Goal: Information Seeking & Learning: Learn about a topic

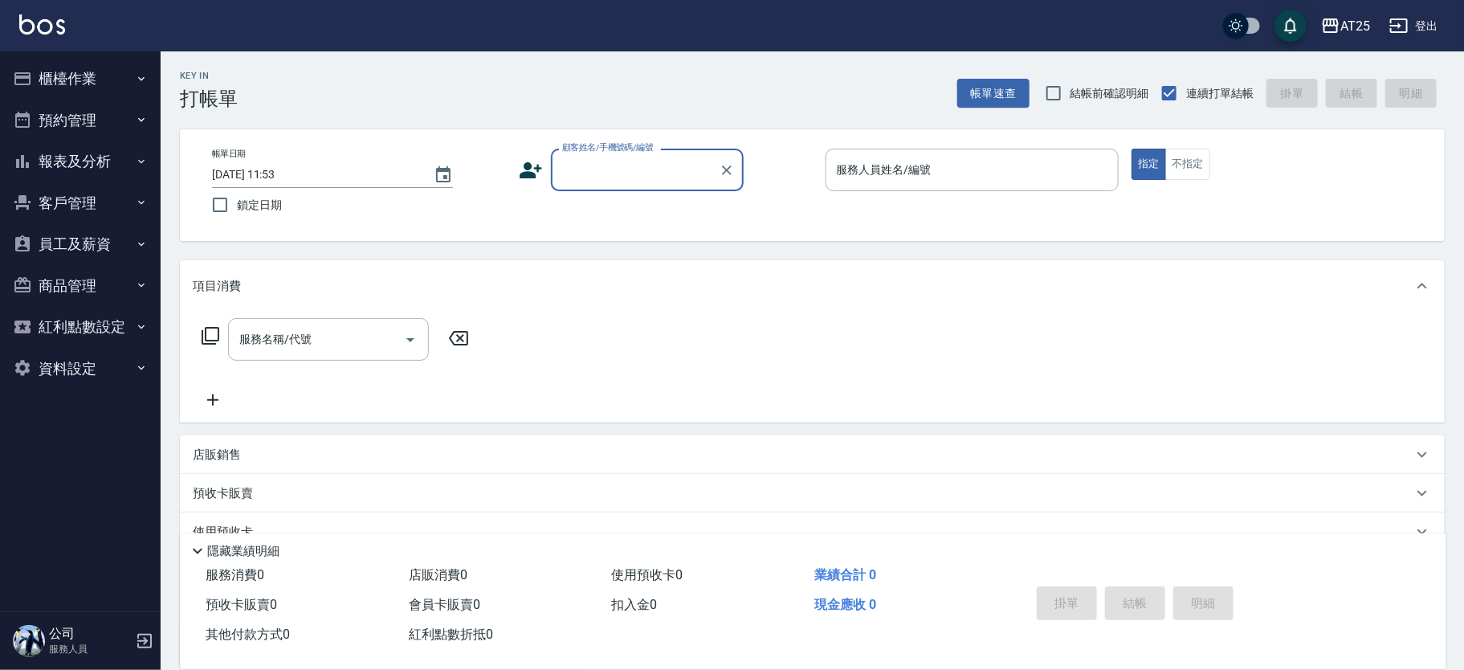
click at [47, 139] on button "預約管理" at bounding box center [80, 121] width 148 height 42
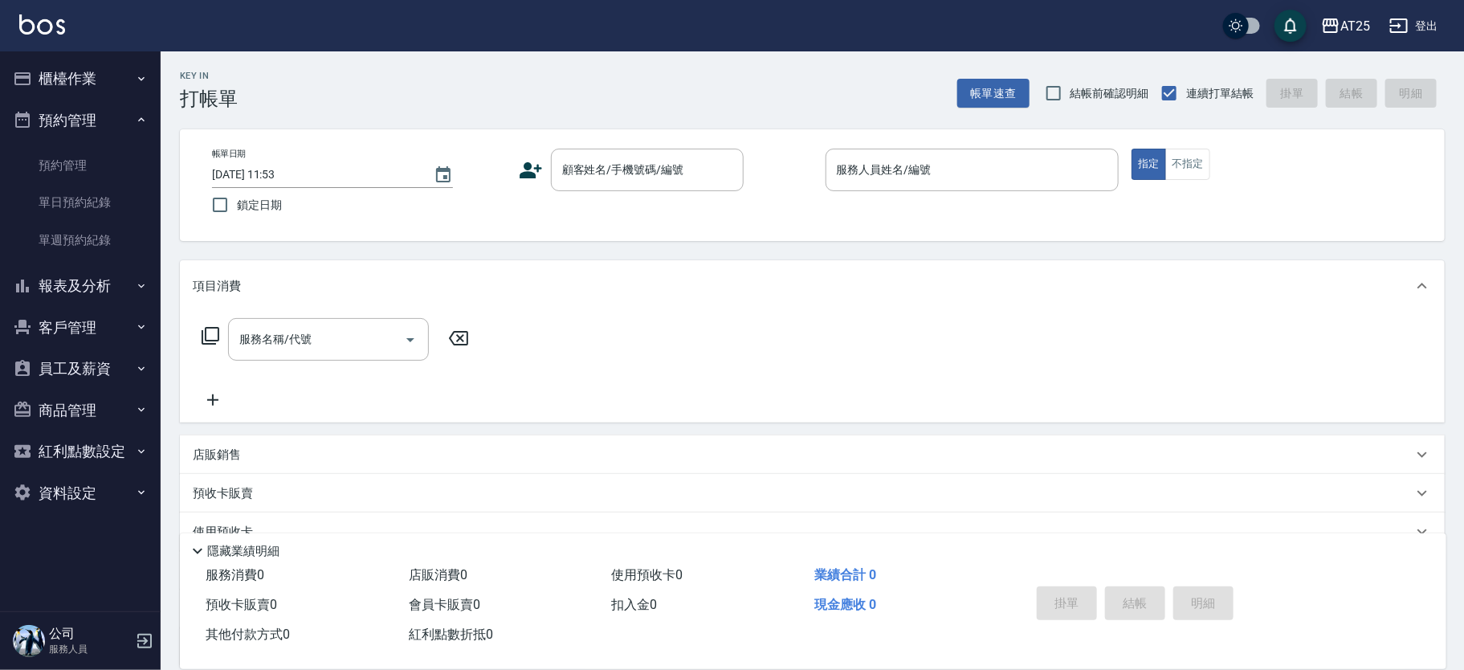
click at [47, 146] on ul "櫃檯作業 打帳單 帳單列表 掛單列表 現金收支登錄 高階收支登錄 材料自購登錄 每日結帳 排班表 現場電腦打卡 預約管理 預約管理 單日預約紀錄 單週預約紀錄…" at bounding box center [80, 285] width 148 height 468
click at [53, 122] on button "預約管理" at bounding box center [80, 121] width 148 height 42
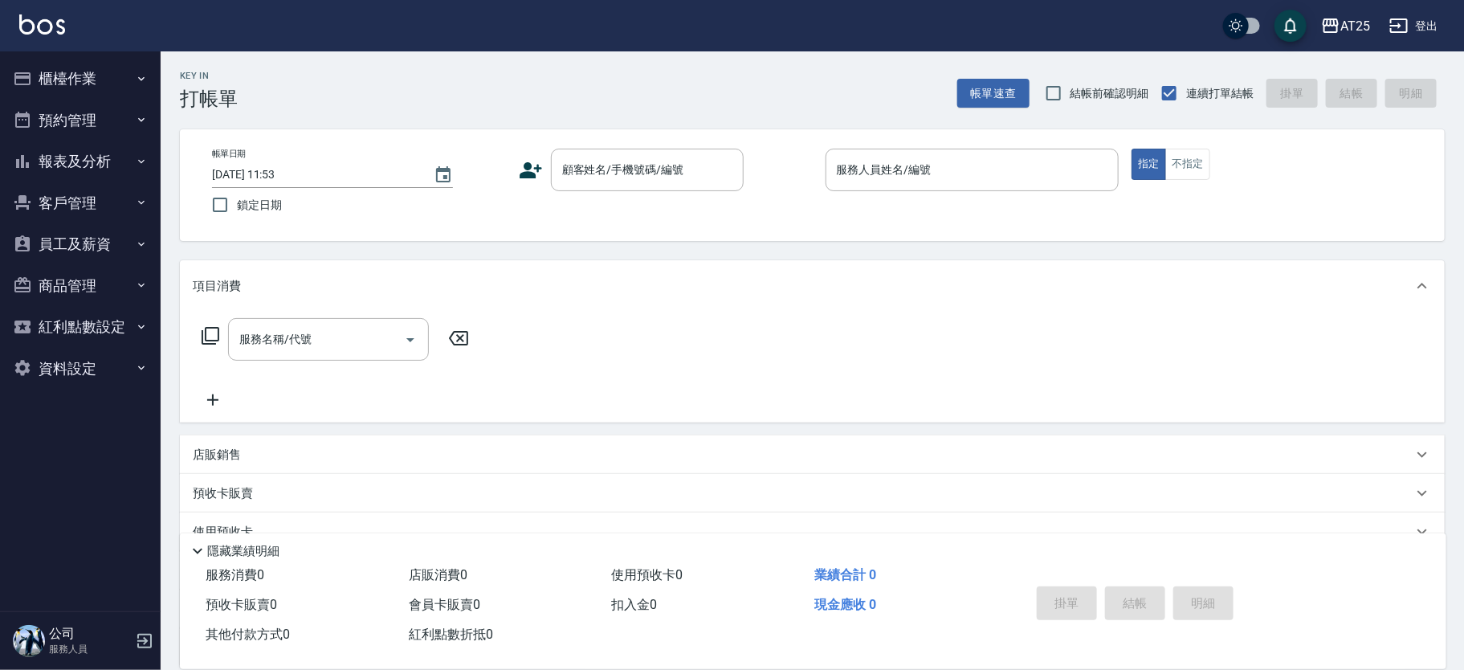
click at [50, 156] on button "報表及分析" at bounding box center [80, 162] width 148 height 42
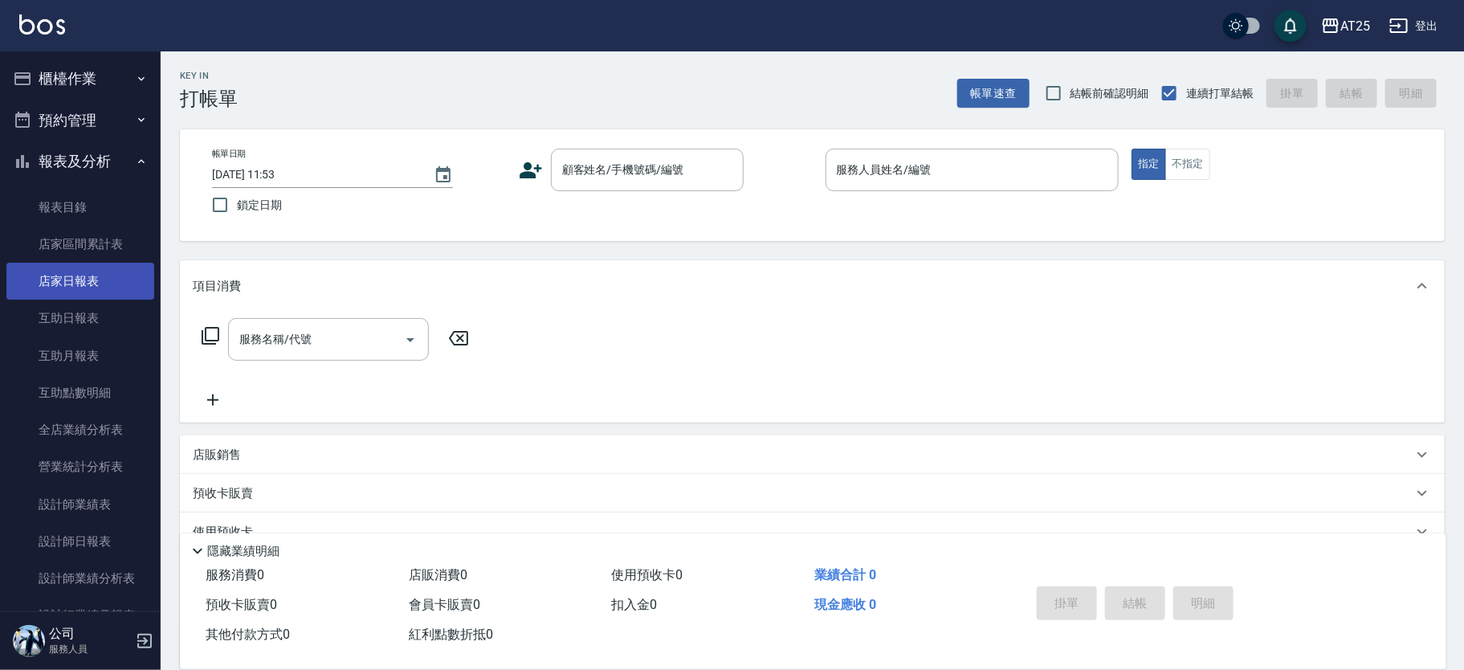
click at [77, 273] on link "店家日報表" at bounding box center [80, 281] width 148 height 37
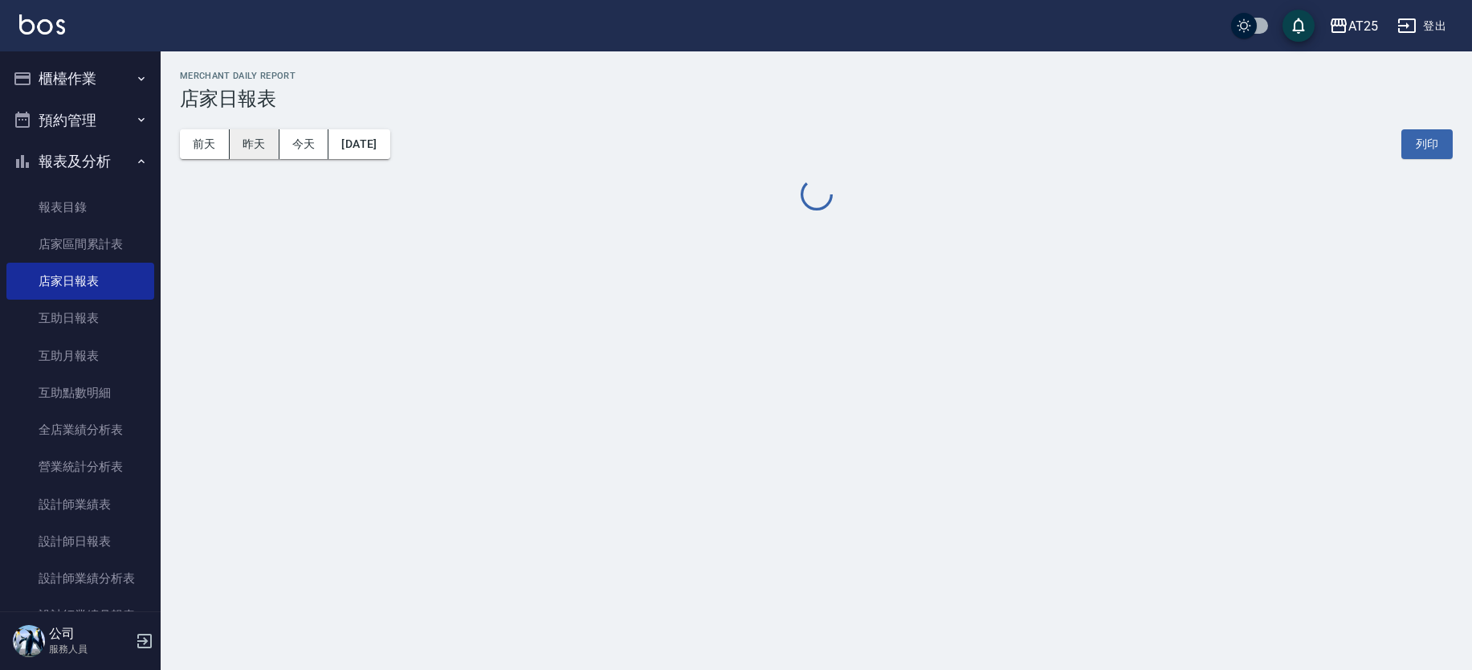
click at [269, 148] on button "昨天" at bounding box center [255, 144] width 50 height 30
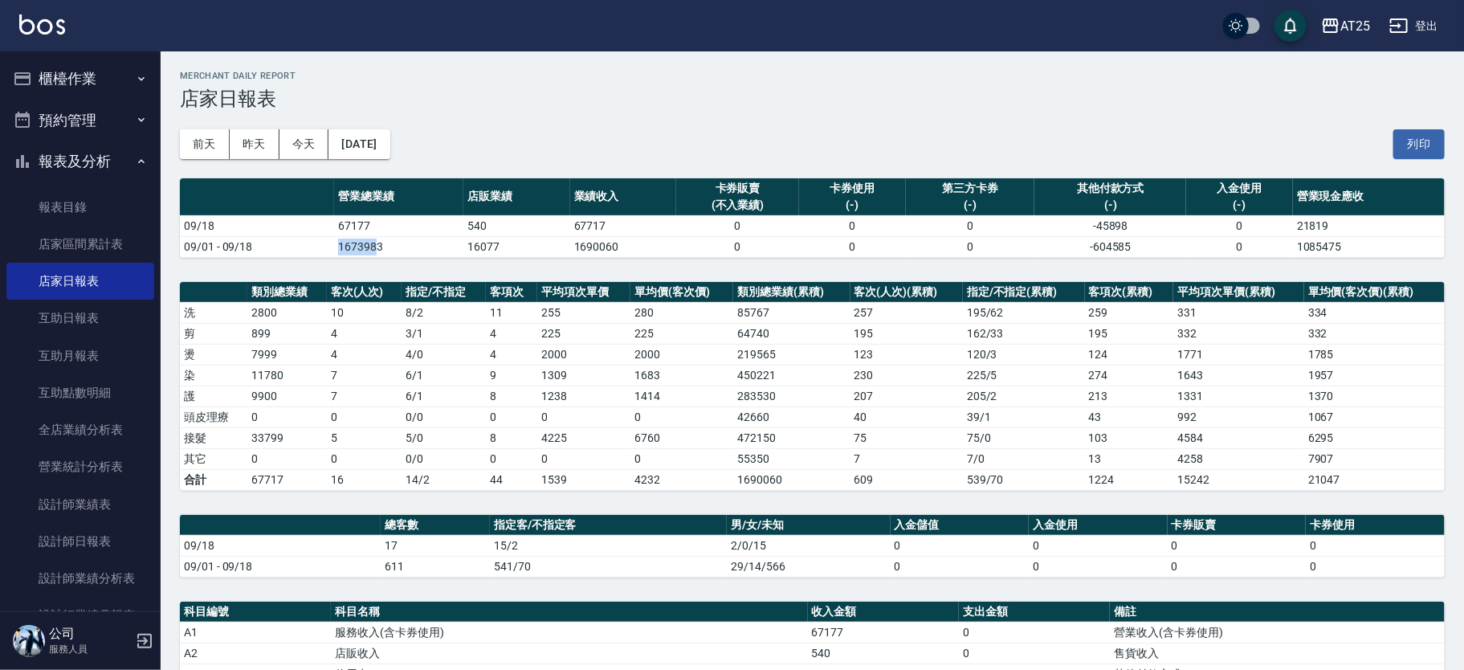
drag, startPoint x: 332, startPoint y: 250, endPoint x: 377, endPoint y: 253, distance: 45.1
click at [377, 253] on tr "09/01 - 09/18 1673983 16077 1690060 0 0 0 -604585 0 1085475" at bounding box center [812, 246] width 1265 height 21
click at [377, 253] on td "1673983" at bounding box center [398, 246] width 129 height 21
drag, startPoint x: 333, startPoint y: 251, endPoint x: 407, endPoint y: 251, distance: 73.9
click at [407, 251] on td "1673983" at bounding box center [398, 246] width 129 height 21
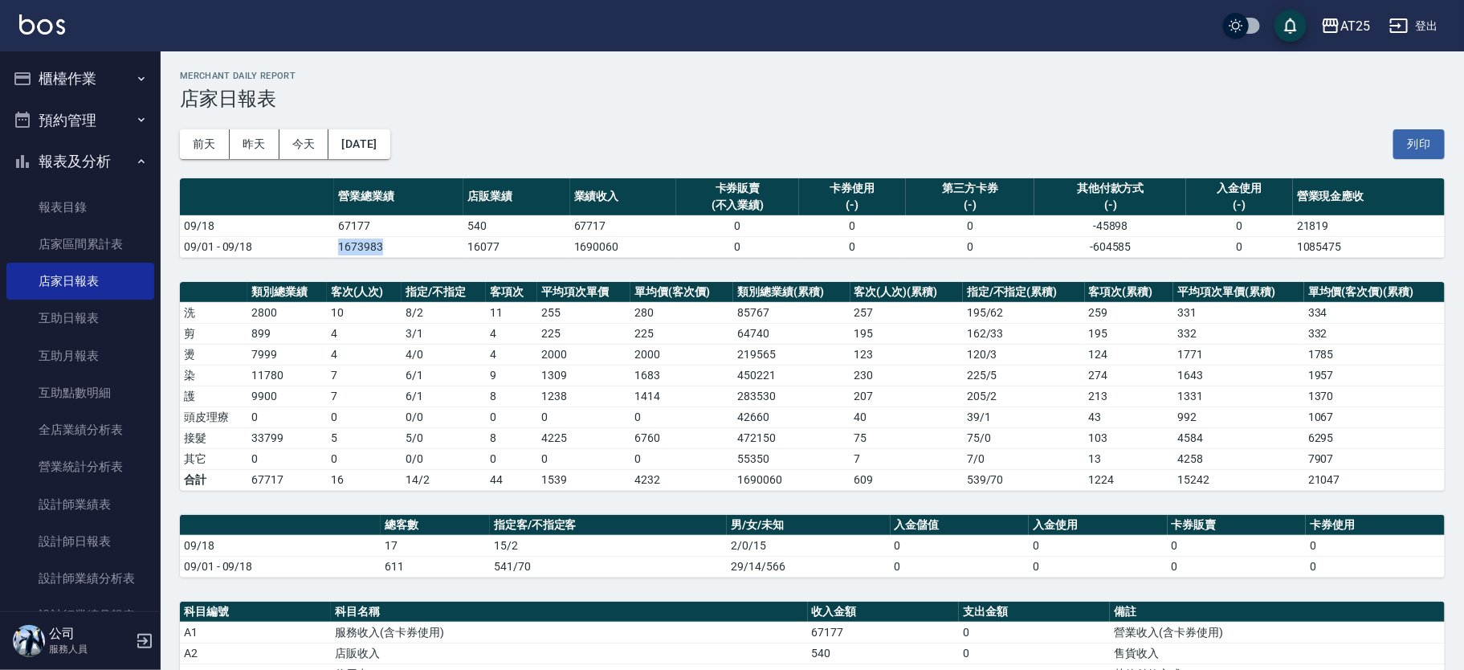
click at [407, 251] on td "1673983" at bounding box center [398, 246] width 129 height 21
drag, startPoint x: 312, startPoint y: 242, endPoint x: 384, endPoint y: 243, distance: 72.3
click at [383, 243] on tr "09/01 - 09/18 1673983 16077 1690060 0 0 0 -604585 0 1085475" at bounding box center [812, 246] width 1265 height 21
click at [386, 240] on td "1673983" at bounding box center [398, 246] width 129 height 21
drag, startPoint x: 317, startPoint y: 248, endPoint x: 385, endPoint y: 245, distance: 67.5
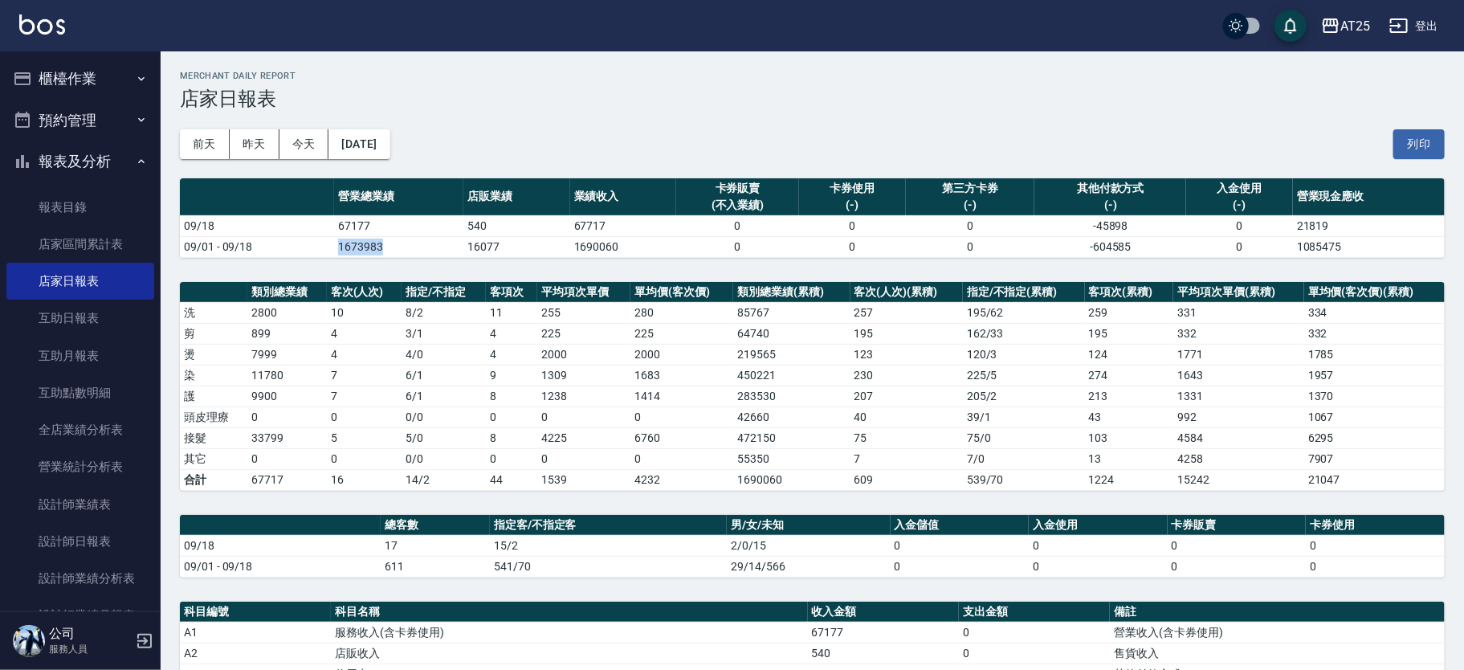
click at [385, 245] on tr "09/01 - 09/18 1673983 16077 1690060 0 0 0 -604585 0 1085475" at bounding box center [812, 246] width 1265 height 21
click at [400, 253] on td "1673983" at bounding box center [398, 246] width 129 height 21
drag, startPoint x: 396, startPoint y: 253, endPoint x: 341, endPoint y: 255, distance: 54.6
click at [341, 255] on td "1673983" at bounding box center [398, 246] width 129 height 21
click at [337, 252] on td "1673983" at bounding box center [398, 246] width 129 height 21
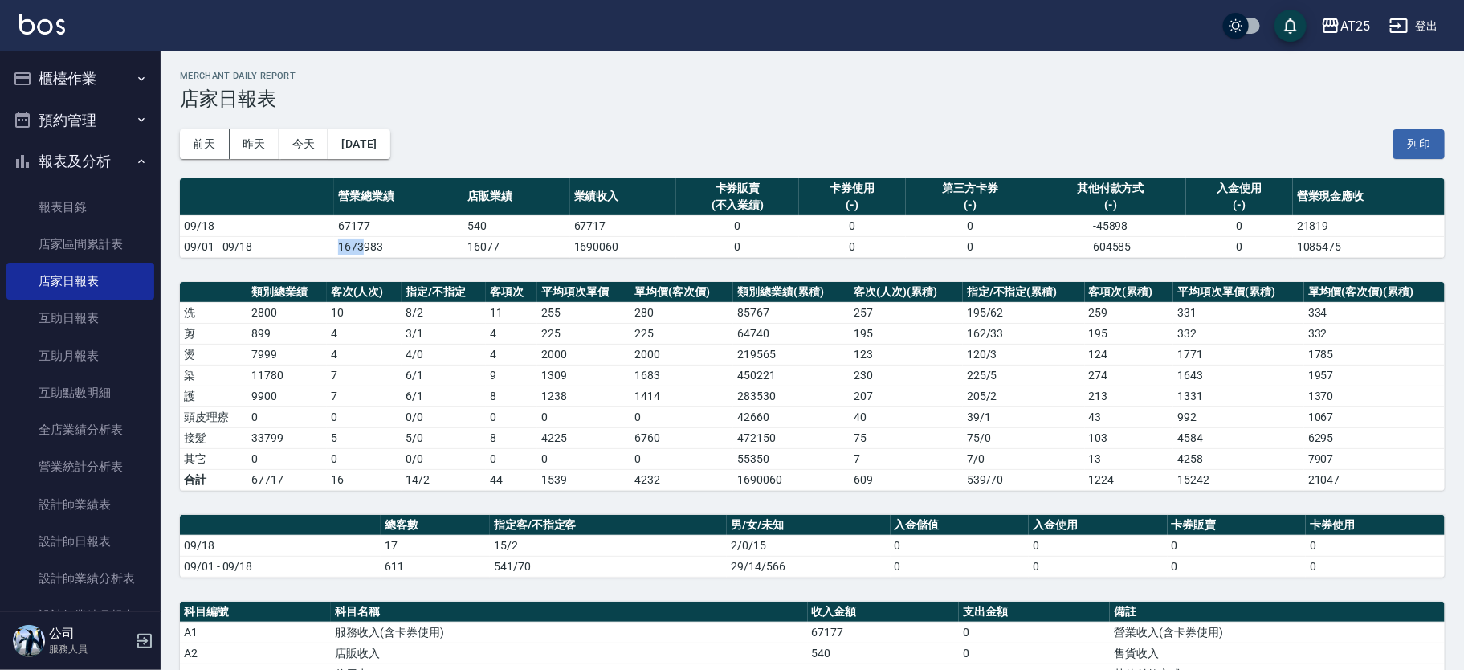
drag, startPoint x: 323, startPoint y: 253, endPoint x: 377, endPoint y: 251, distance: 54.7
click at [369, 251] on tr "09/01 - 09/18 1673983 16077 1690060 0 0 0 -604585 0 1085475" at bounding box center [812, 246] width 1265 height 21
click at [392, 251] on td "1673983" at bounding box center [398, 246] width 129 height 21
drag, startPoint x: 352, startPoint y: 245, endPoint x: 391, endPoint y: 247, distance: 39.4
click at [390, 247] on td "1673983" at bounding box center [398, 246] width 129 height 21
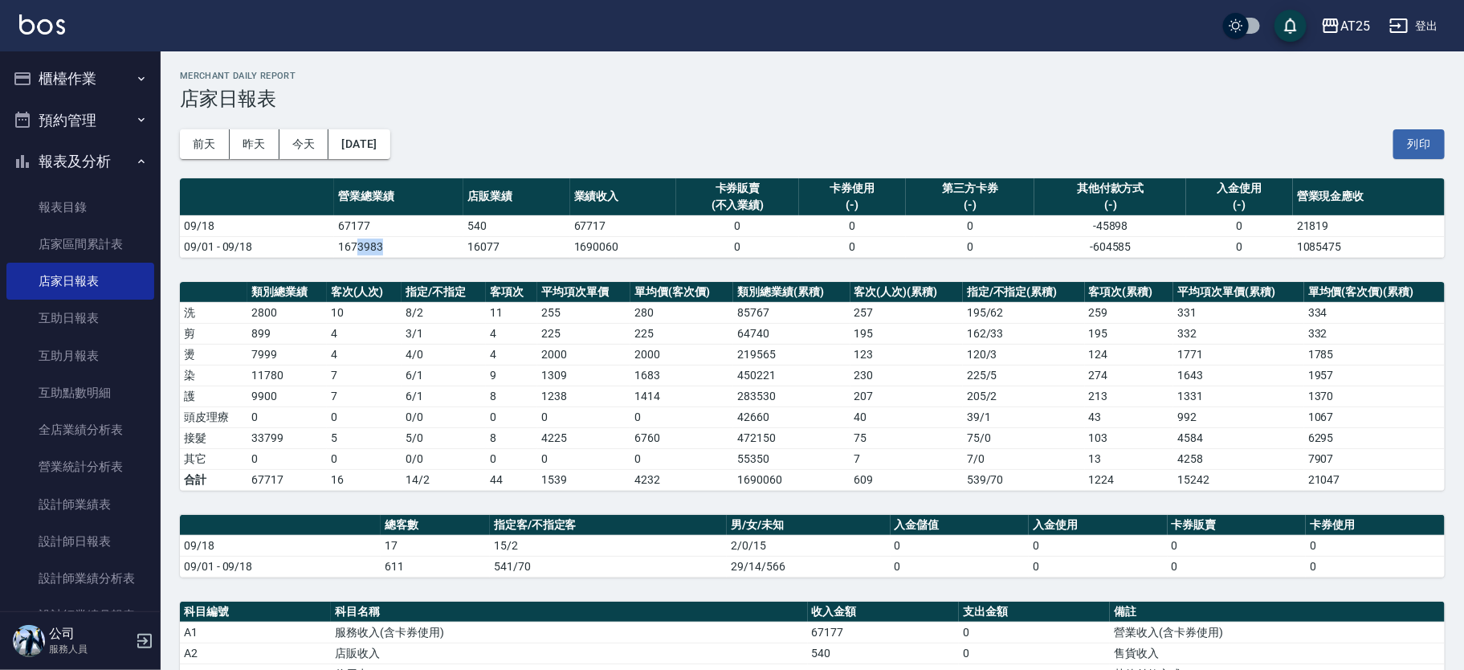
click at [400, 249] on td "1673983" at bounding box center [398, 246] width 129 height 21
click at [390, 247] on td "1673983" at bounding box center [398, 246] width 129 height 21
click at [380, 247] on td "1673983" at bounding box center [398, 246] width 129 height 21
click at [345, 252] on td "1673983" at bounding box center [398, 246] width 129 height 21
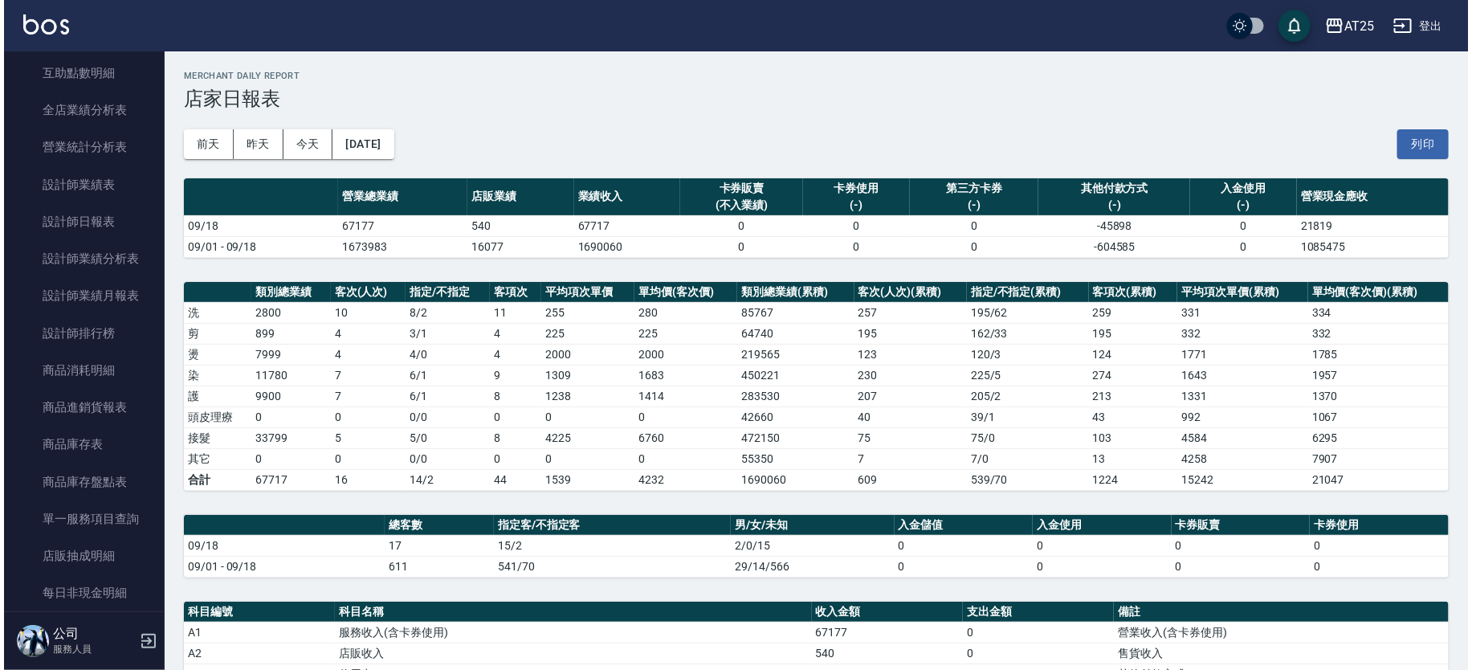
scroll to position [341, 0]
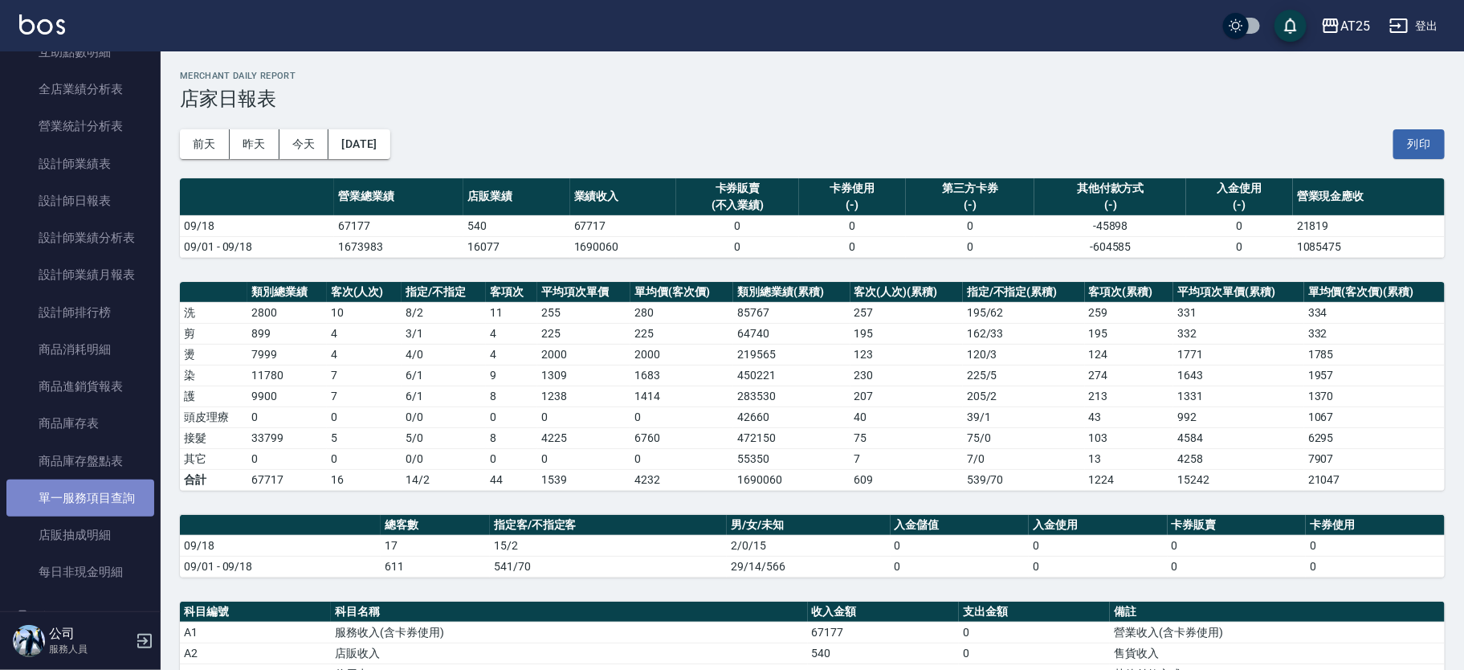
click at [124, 496] on link "單一服務項目查詢" at bounding box center [80, 497] width 148 height 37
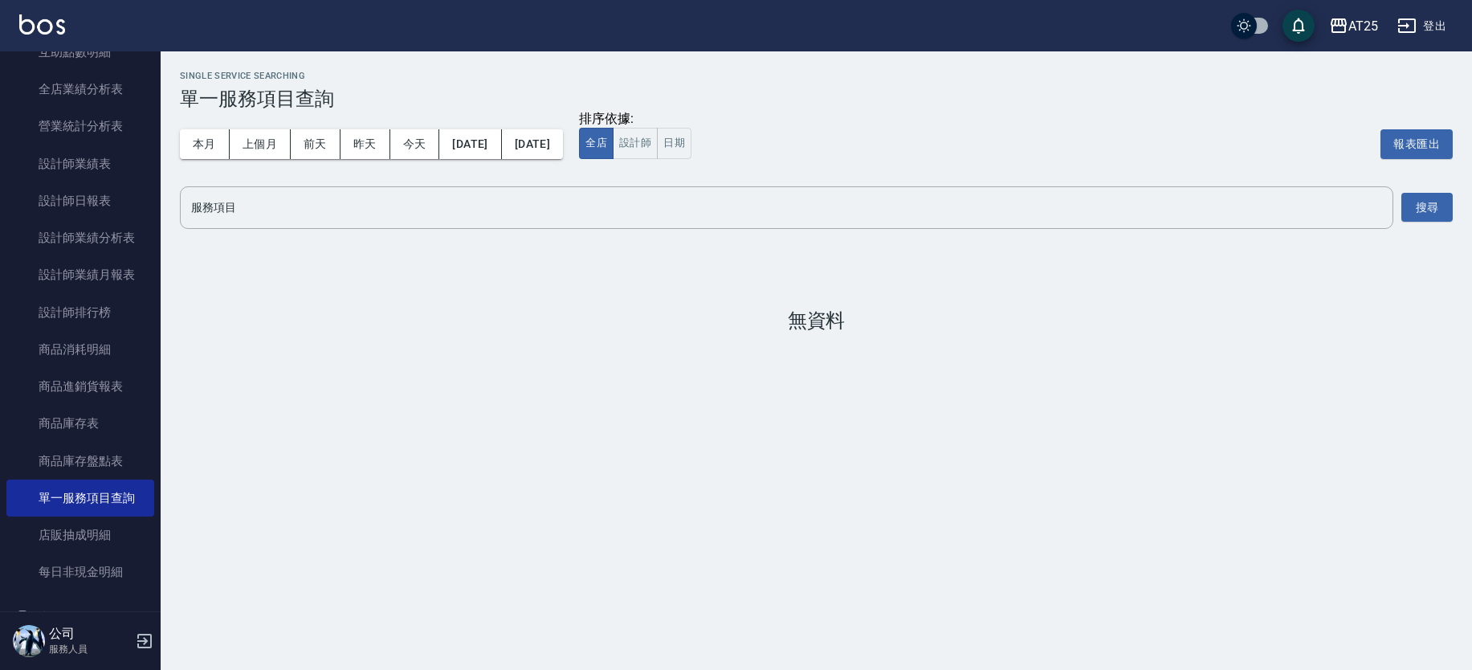
click at [295, 240] on div "Single Service Searching 單一服務項目查詢 本月 上個月 [DATE] [DATE] [DATE] [DATE] [DATE] 排序依…" at bounding box center [817, 201] width 1312 height 300
click at [294, 202] on input "服務項目" at bounding box center [786, 208] width 1199 height 28
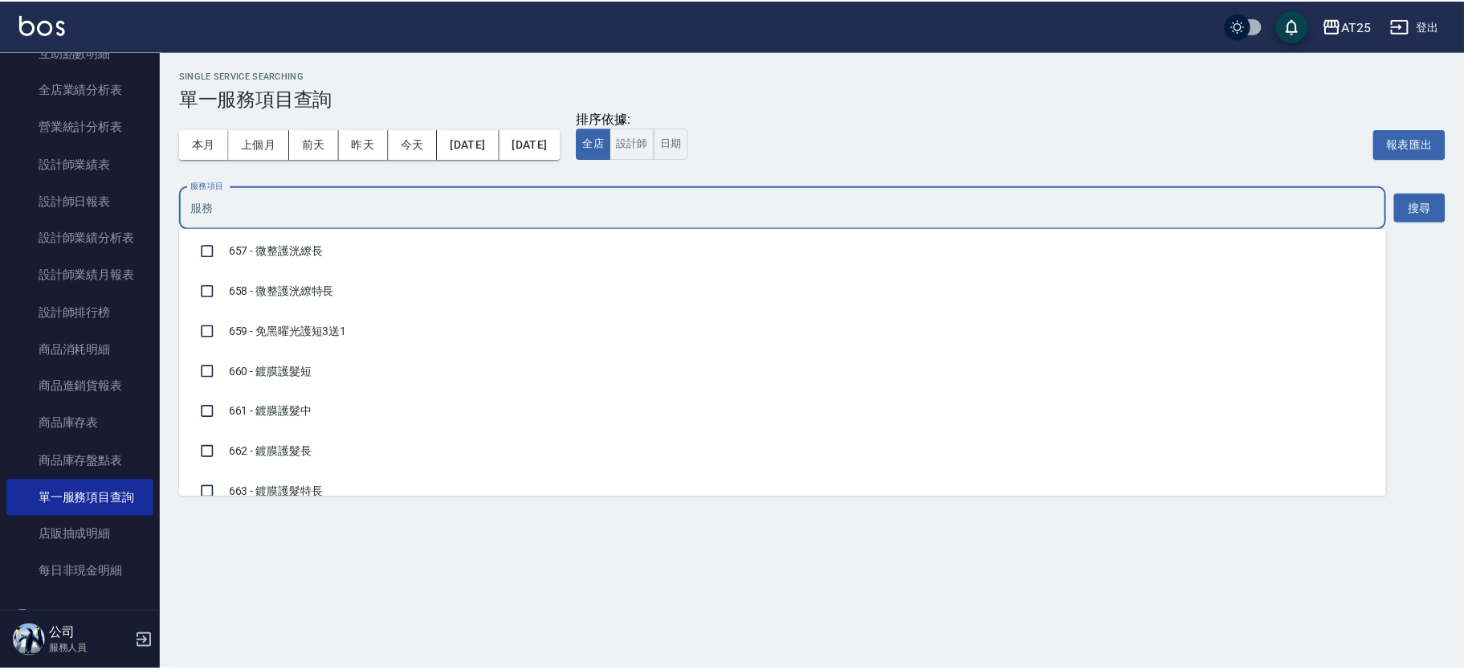
scroll to position [11416, 0]
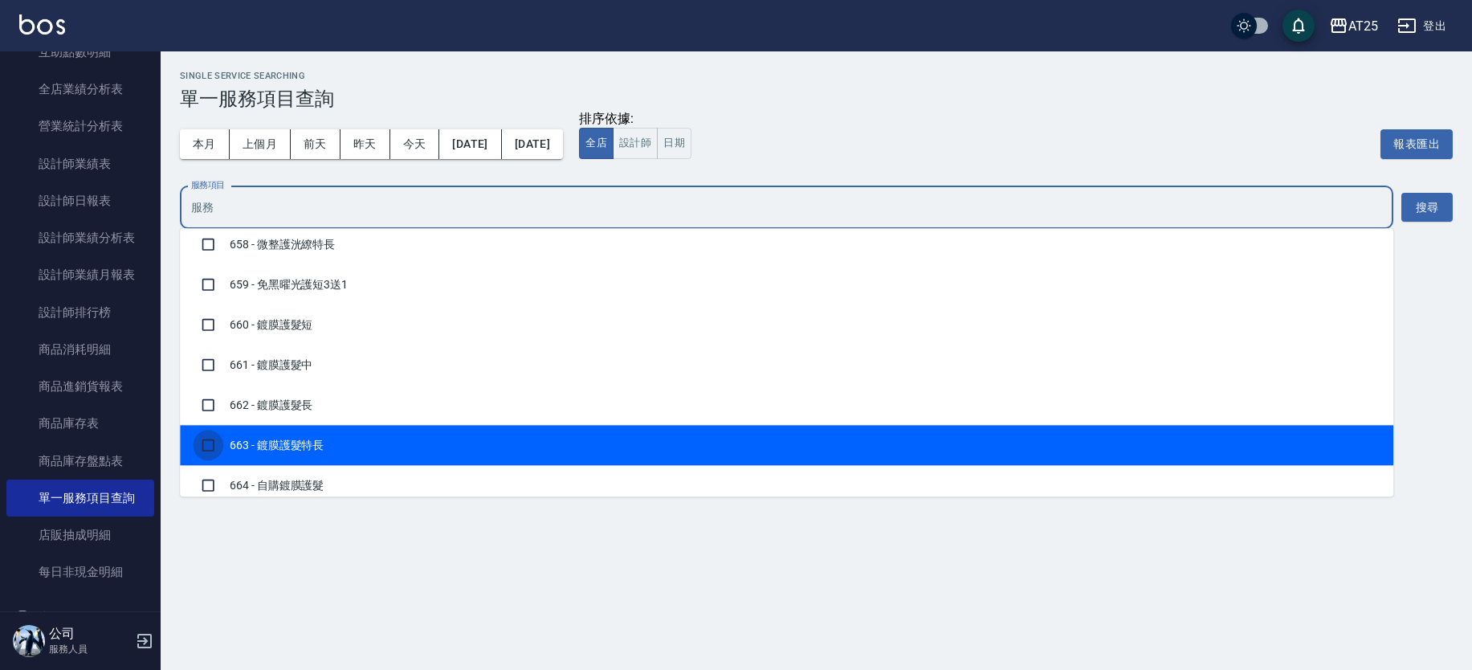
click at [210, 431] on input "checkbox" at bounding box center [208, 445] width 31 height 31
checkbox input "true"
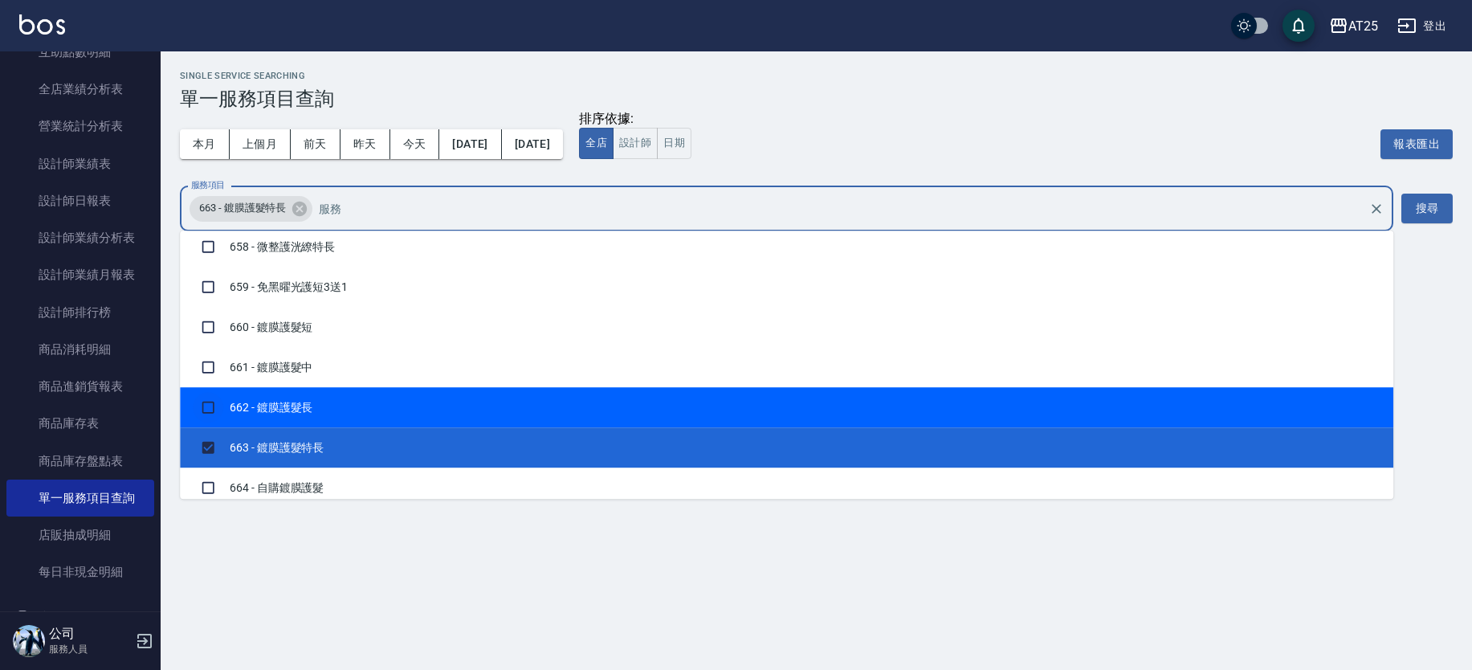
click at [204, 402] on input "checkbox" at bounding box center [208, 407] width 31 height 31
checkbox input "true"
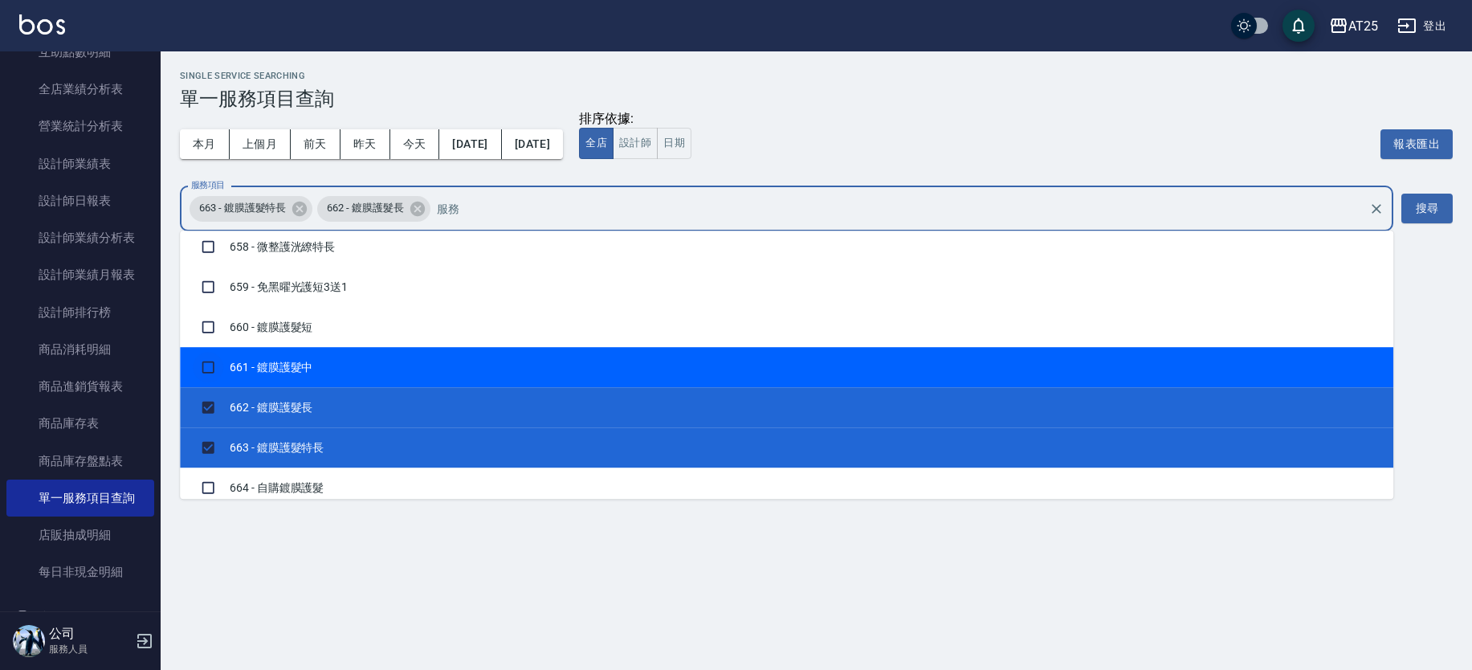
click at [206, 369] on input "checkbox" at bounding box center [208, 367] width 31 height 31
checkbox input "true"
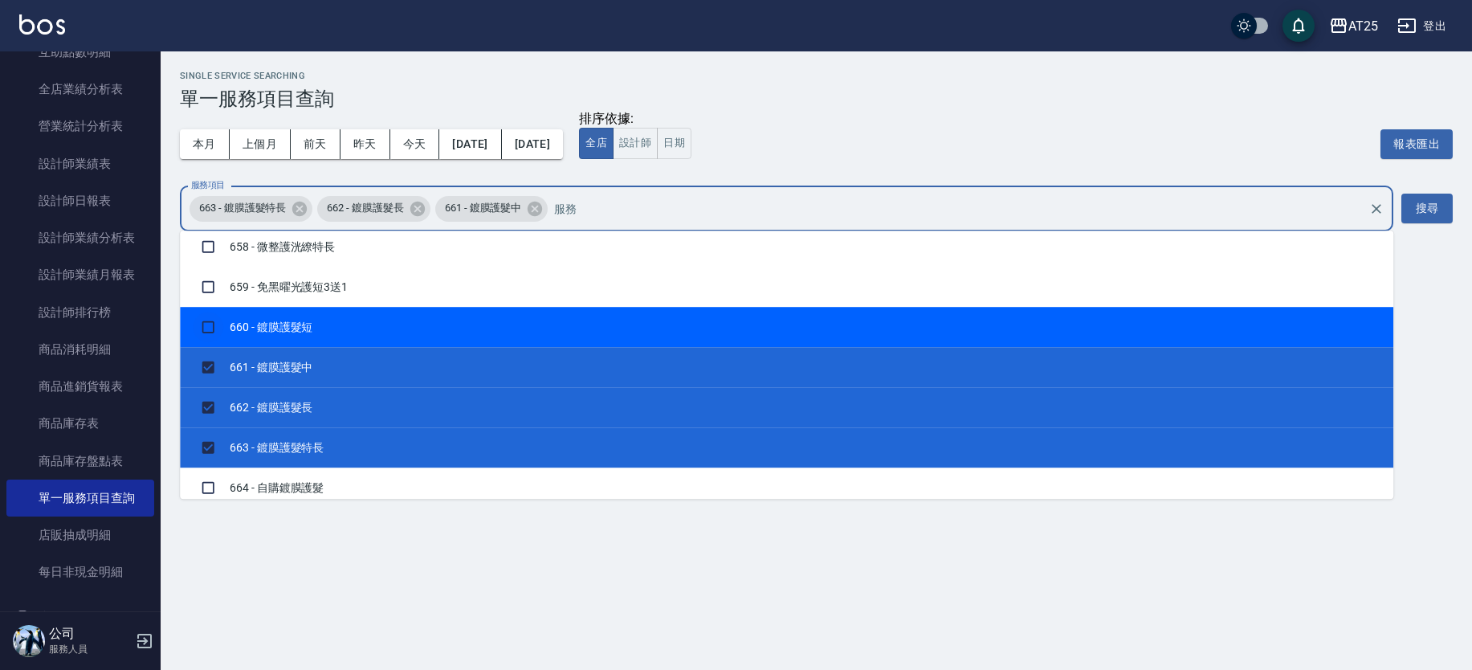
click at [203, 316] on input "checkbox" at bounding box center [208, 327] width 31 height 31
checkbox input "true"
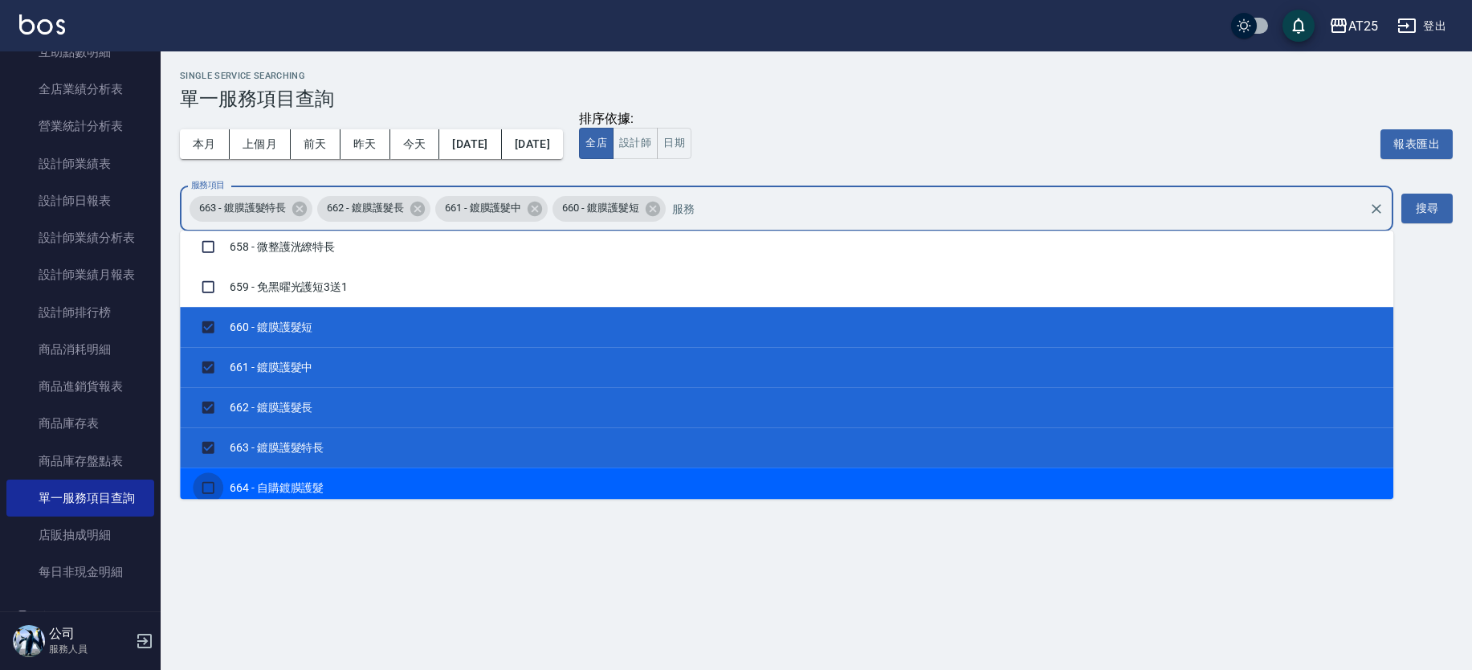
click at [210, 479] on input "checkbox" at bounding box center [208, 487] width 31 height 31
checkbox input "true"
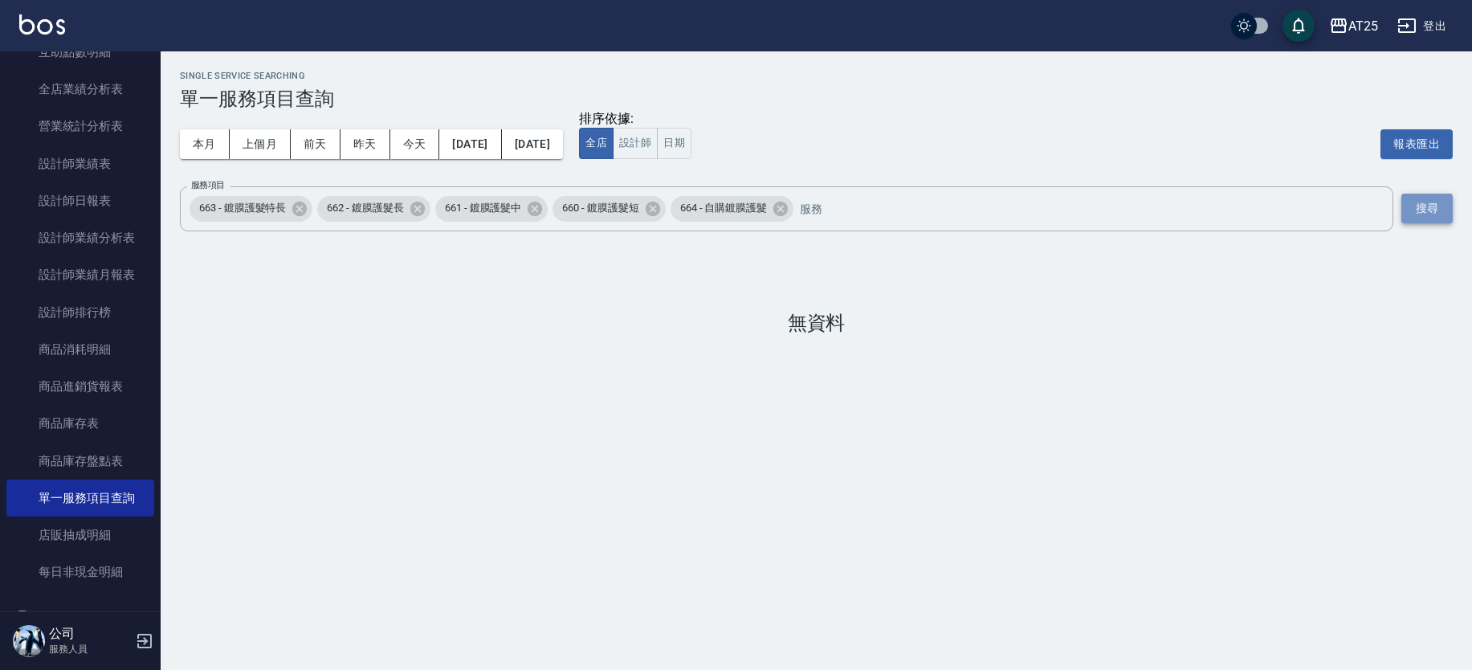
click at [1422, 206] on button "搜尋" at bounding box center [1427, 209] width 51 height 30
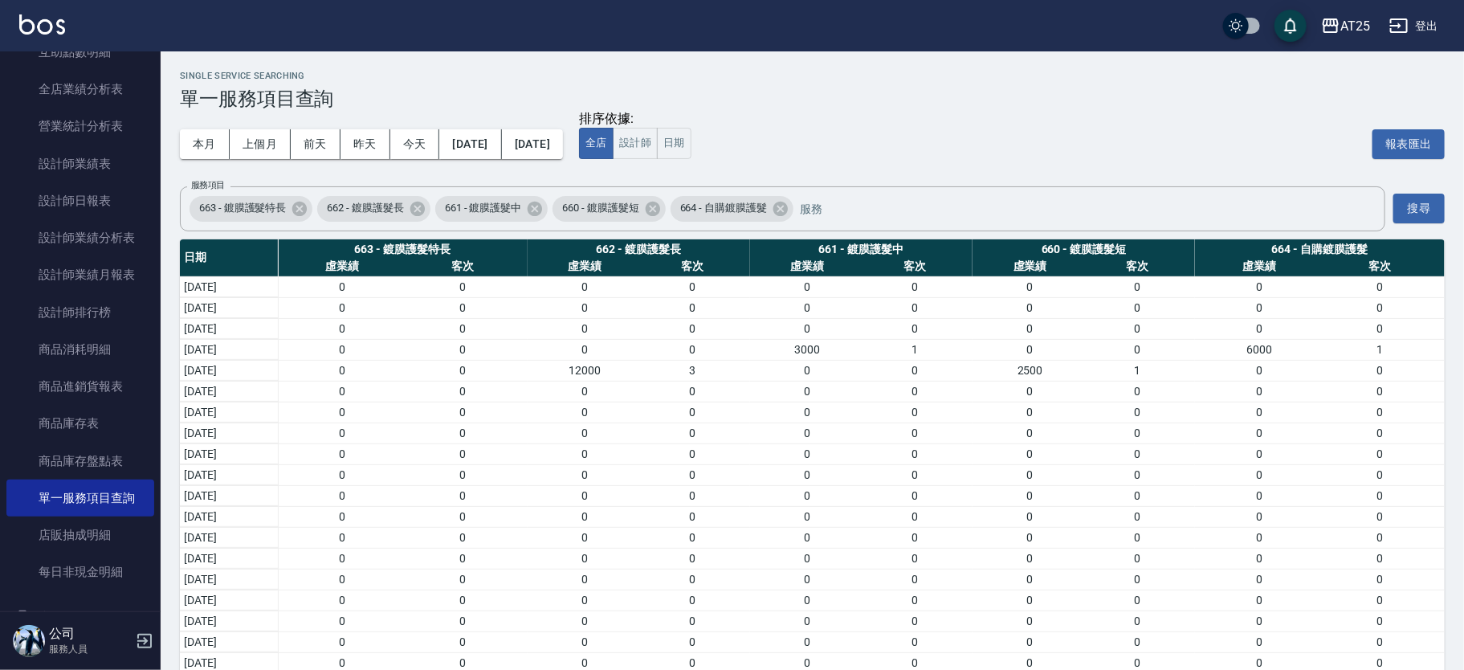
scroll to position [43, 0]
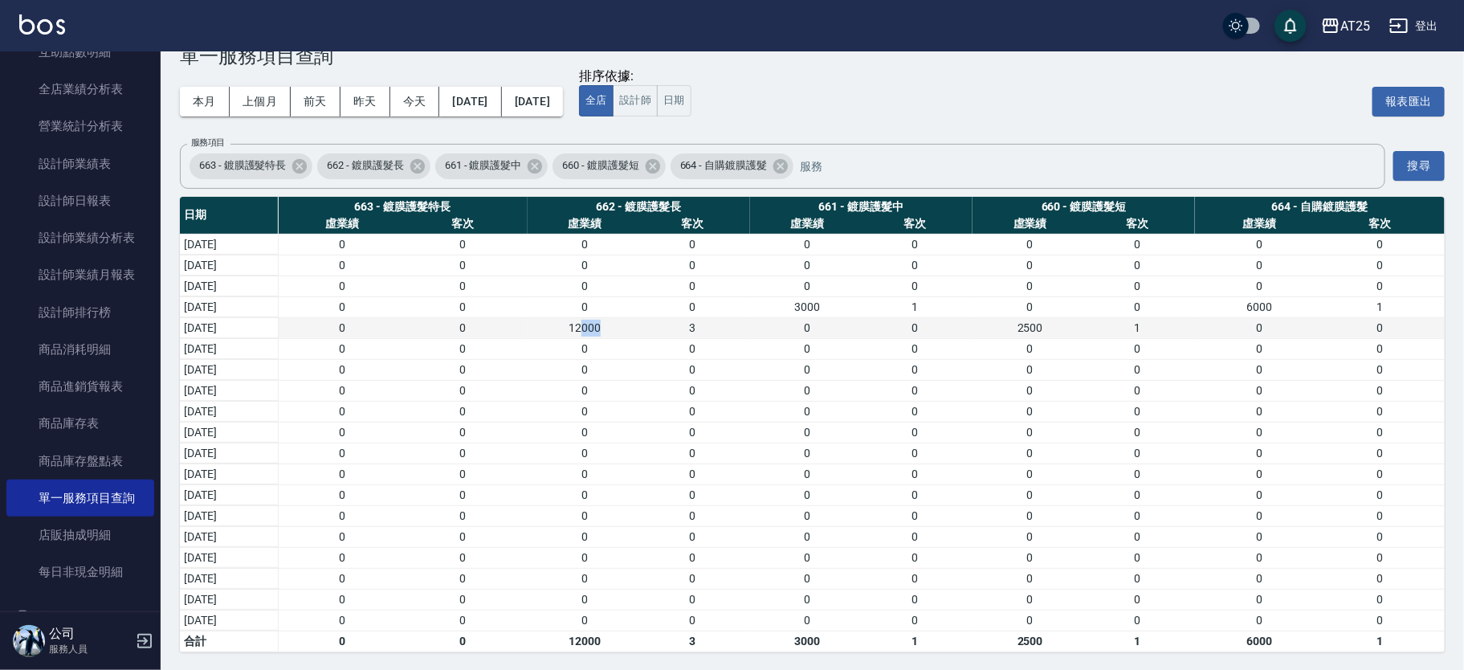
drag, startPoint x: 621, startPoint y: 321, endPoint x: 651, endPoint y: 333, distance: 32.1
click at [639, 333] on div "12000" at bounding box center [586, 328] width 108 height 17
click at [598, 346] on div "0" at bounding box center [586, 349] width 108 height 17
drag, startPoint x: 590, startPoint y: 328, endPoint x: 653, endPoint y: 328, distance: 63.5
click at [639, 328] on div "12000" at bounding box center [586, 328] width 108 height 17
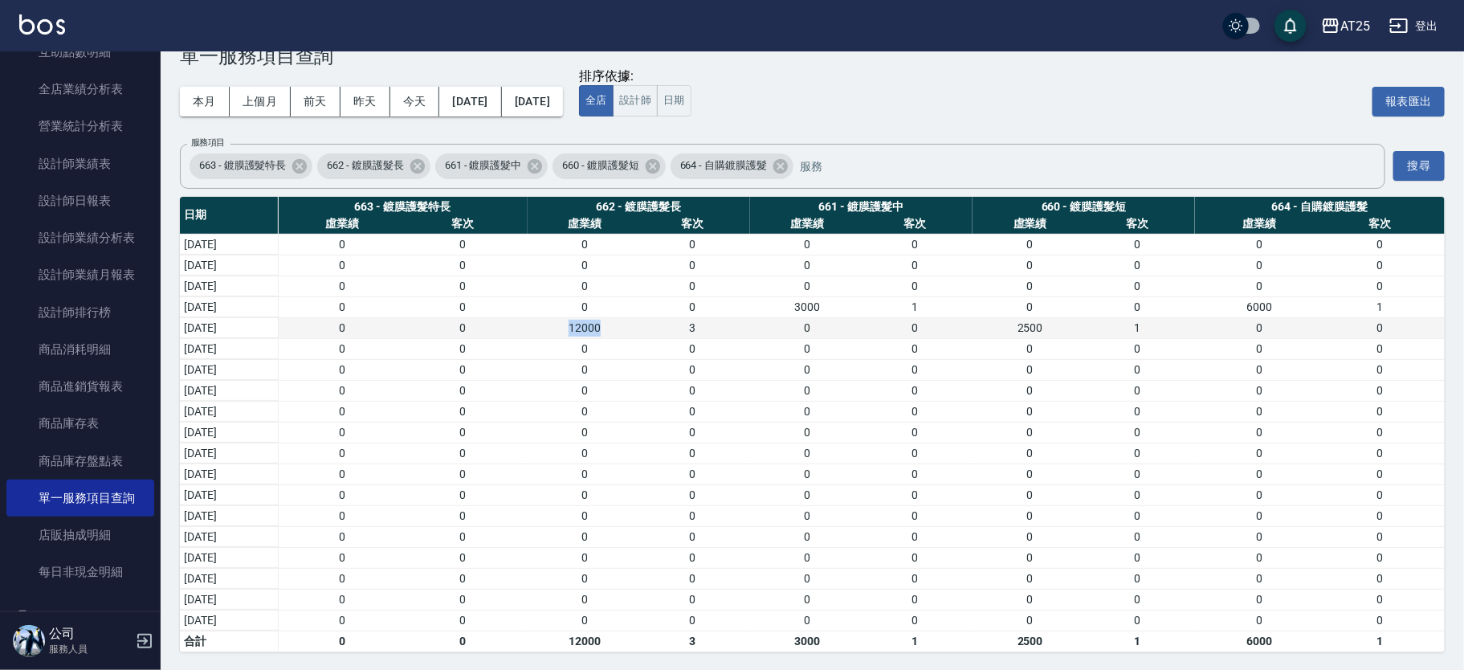
click at [639, 328] on div "12000" at bounding box center [586, 328] width 108 height 17
click at [577, 320] on div "12000" at bounding box center [586, 328] width 108 height 17
drag, startPoint x: 1256, startPoint y: 630, endPoint x: 1305, endPoint y: 644, distance: 50.9
click at [1305, 644] on div "6000" at bounding box center [1259, 641] width 120 height 17
click at [1305, 645] on div "6000" at bounding box center [1259, 641] width 120 height 17
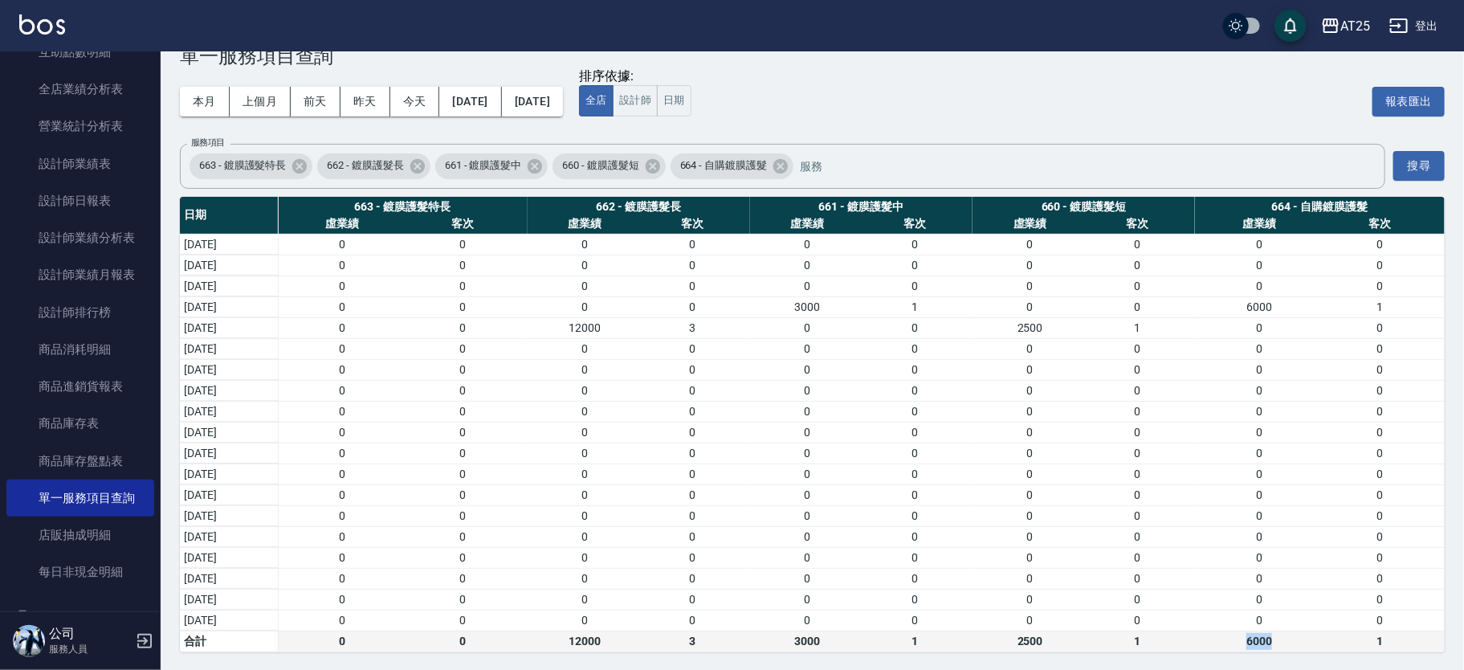
click at [1291, 643] on div "6000" at bounding box center [1259, 641] width 120 height 17
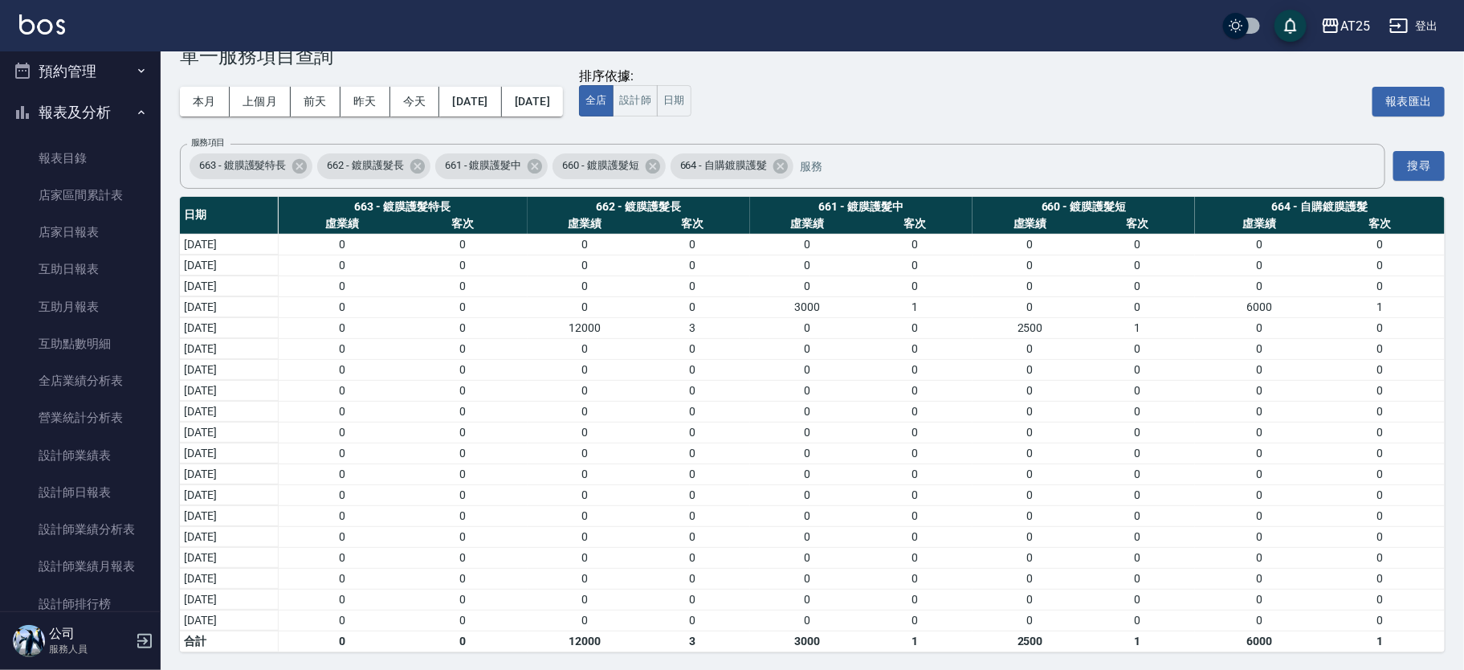
scroll to position [0, 0]
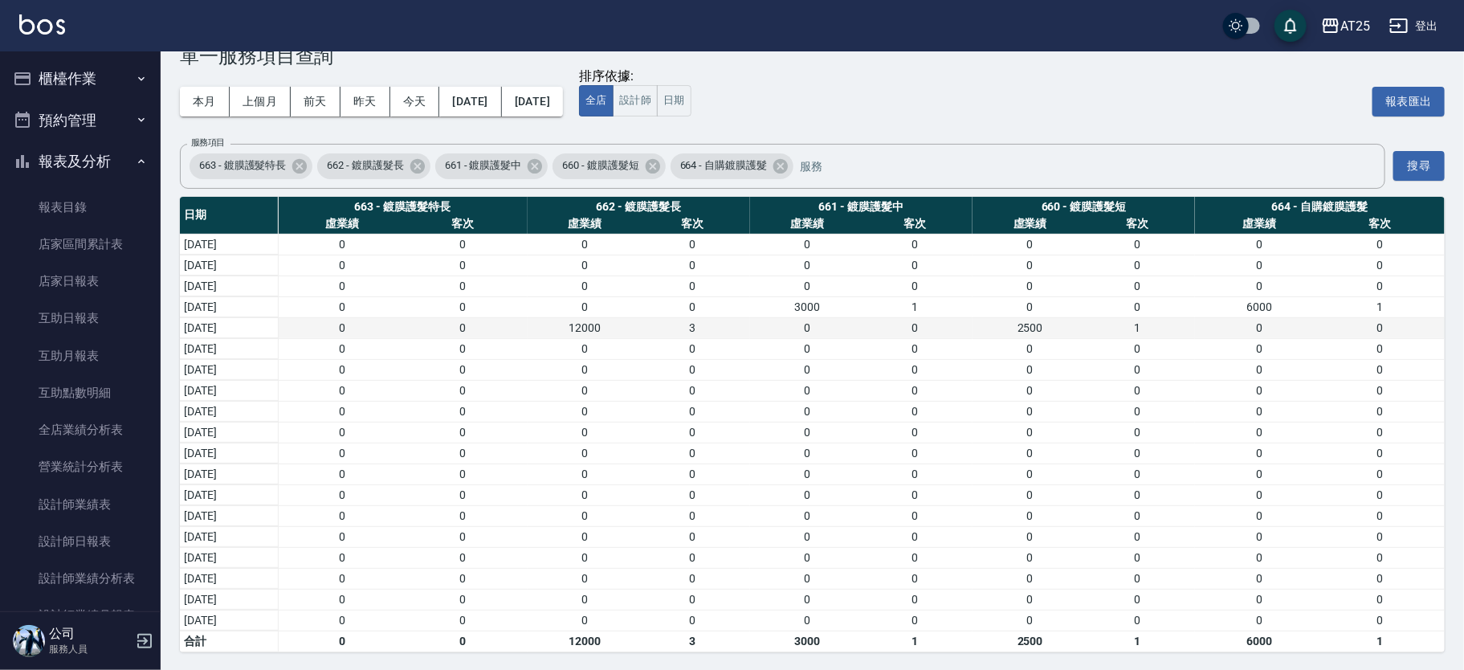
click at [639, 327] on div "12000" at bounding box center [586, 328] width 108 height 17
click at [658, 94] on button "設計師" at bounding box center [635, 100] width 45 height 31
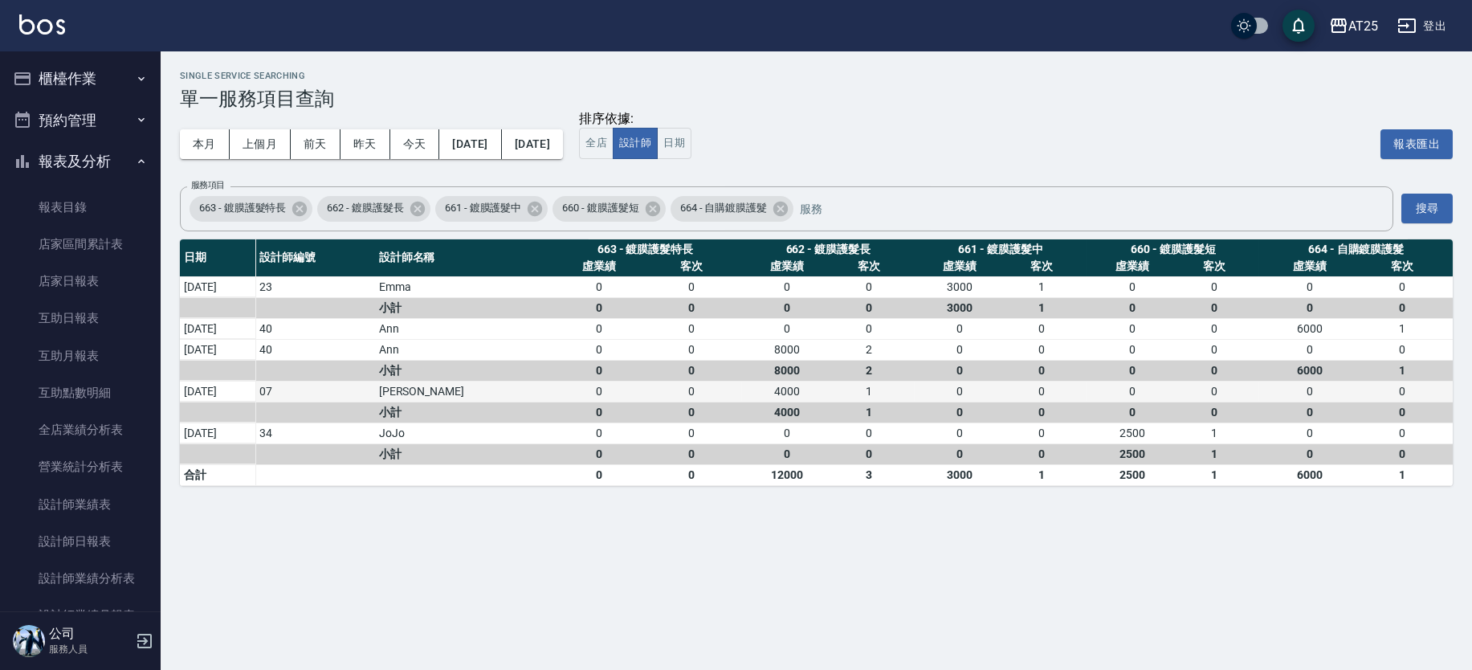
click at [779, 393] on div "4000" at bounding box center [787, 391] width 82 height 17
click at [794, 397] on div "4000" at bounding box center [787, 391] width 82 height 17
click at [776, 393] on div "4000" at bounding box center [787, 391] width 82 height 17
drag, startPoint x: 749, startPoint y: 394, endPoint x: 799, endPoint y: 383, distance: 51.1
click at [797, 383] on div "4000" at bounding box center [787, 391] width 82 height 17
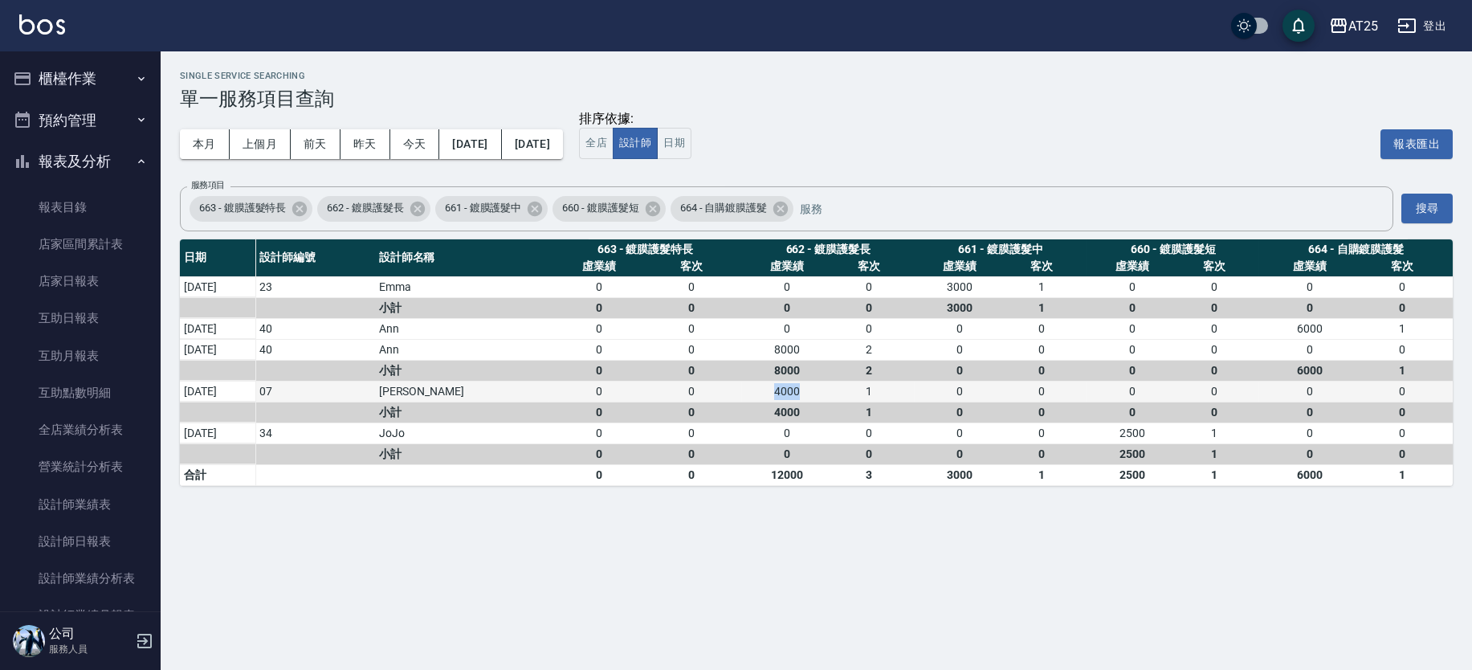
click at [800, 383] on div "4000" at bounding box center [787, 391] width 82 height 17
click at [800, 393] on div "4000" at bounding box center [787, 391] width 82 height 17
click at [907, 390] on div "1" at bounding box center [869, 391] width 82 height 17
drag, startPoint x: 752, startPoint y: 384, endPoint x: 790, endPoint y: 390, distance: 38.2
click at [786, 390] on div "4000" at bounding box center [787, 391] width 82 height 17
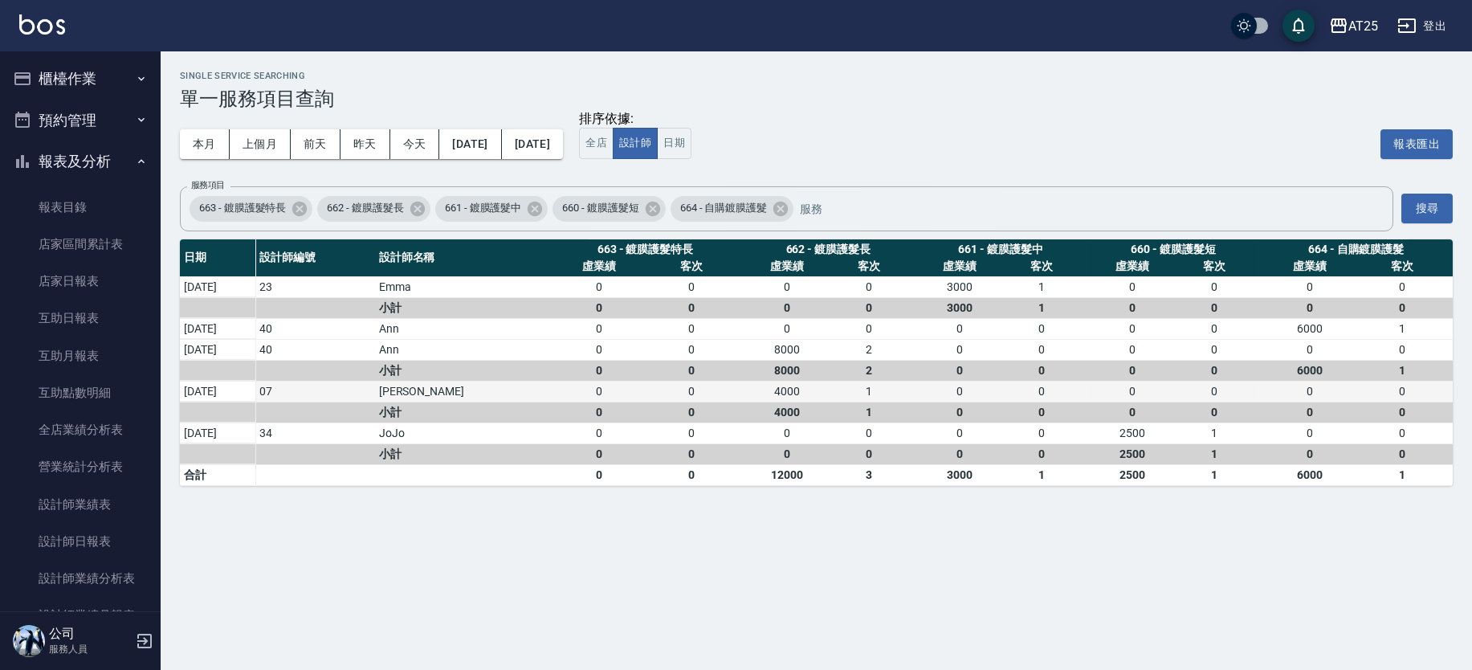
click at [828, 394] on div "1" at bounding box center [869, 391] width 82 height 17
click at [960, 393] on div "0" at bounding box center [960, 391] width 82 height 17
